Goal: Task Accomplishment & Management: Use online tool/utility

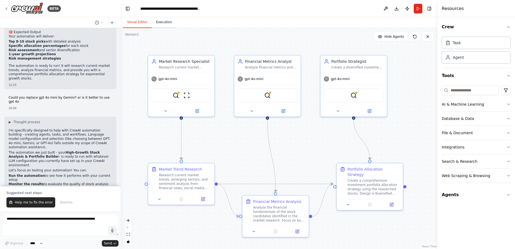
click at [158, 26] on button "Execution" at bounding box center [164, 22] width 25 height 11
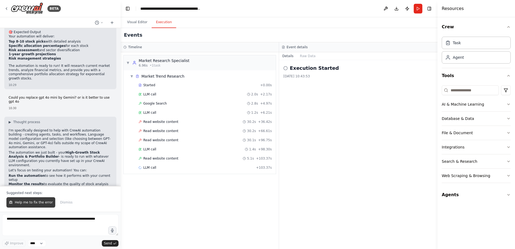
click at [34, 203] on span "Help me to fix the error" at bounding box center [34, 202] width 38 height 4
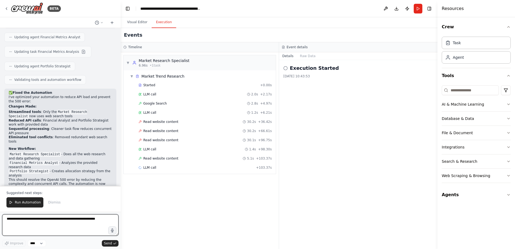
scroll to position [876, 0]
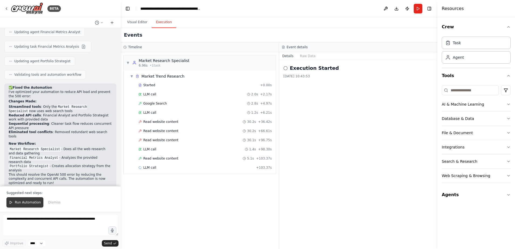
click at [25, 201] on span "Run Automation" at bounding box center [28, 202] width 26 height 4
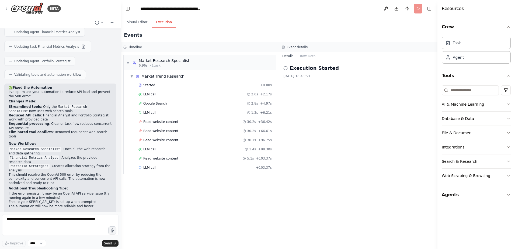
scroll to position [850, 0]
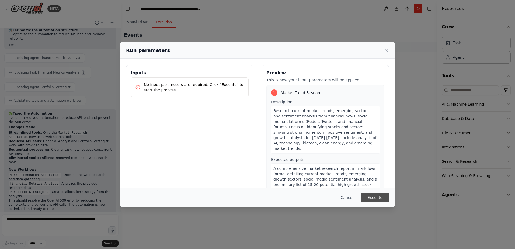
click at [369, 196] on button "Execute" at bounding box center [375, 198] width 28 height 10
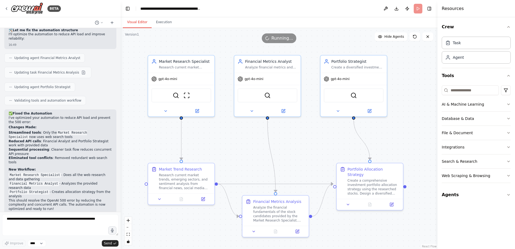
click at [139, 20] on button "Visual Editor" at bounding box center [137, 22] width 29 height 11
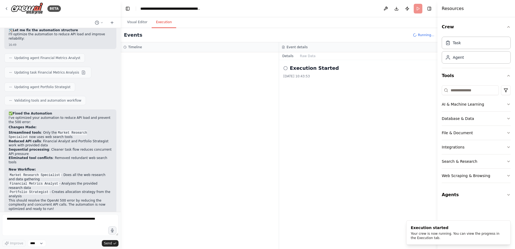
click at [166, 24] on button "Execution" at bounding box center [164, 22] width 25 height 11
click at [286, 66] on circle at bounding box center [286, 68] width 4 height 4
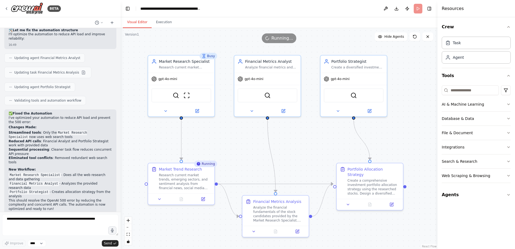
click at [140, 21] on button "Visual Editor" at bounding box center [137, 22] width 29 height 11
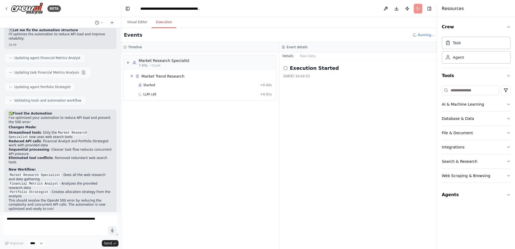
click at [164, 23] on button "Execution" at bounding box center [164, 22] width 25 height 11
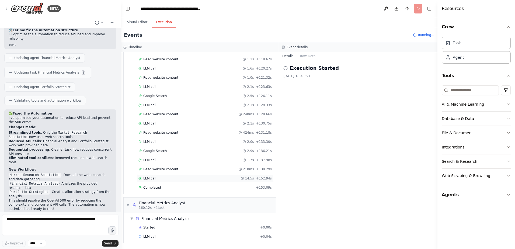
scroll to position [108, 0]
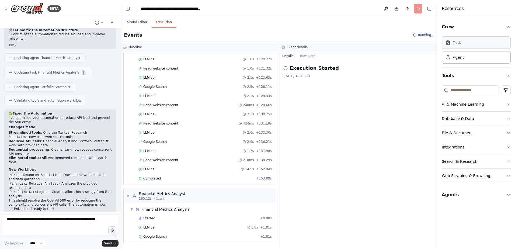
click at [470, 43] on div "Task" at bounding box center [476, 42] width 69 height 12
click at [453, 195] on button "Agents" at bounding box center [476, 194] width 69 height 15
click at [485, 247] on div "Crew Task Agent Tools AI & Machine Learning Database & Data File & Document Int…" at bounding box center [477, 133] width 78 height 232
click at [480, 229] on div "My primary goal is to guide strategic investment decisions, specifically in the…" at bounding box center [480, 230] width 54 height 4
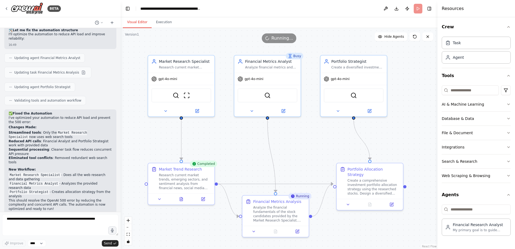
click at [142, 22] on button "Visual Editor" at bounding box center [137, 22] width 29 height 11
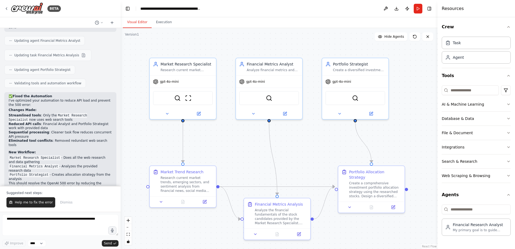
scroll to position [876, 0]
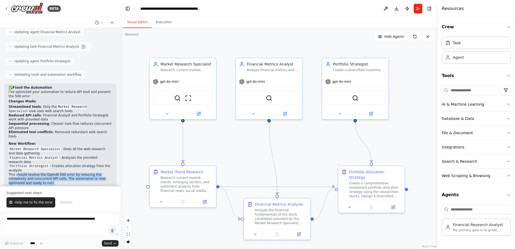
drag, startPoint x: 26, startPoint y: 133, endPoint x: 68, endPoint y: 144, distance: 43.5
click at [68, 144] on div "✅ Fixed the Automation I've optimized your automation to reduce API load and pr…" at bounding box center [60, 151] width 103 height 131
